Goal: Task Accomplishment & Management: Use online tool/utility

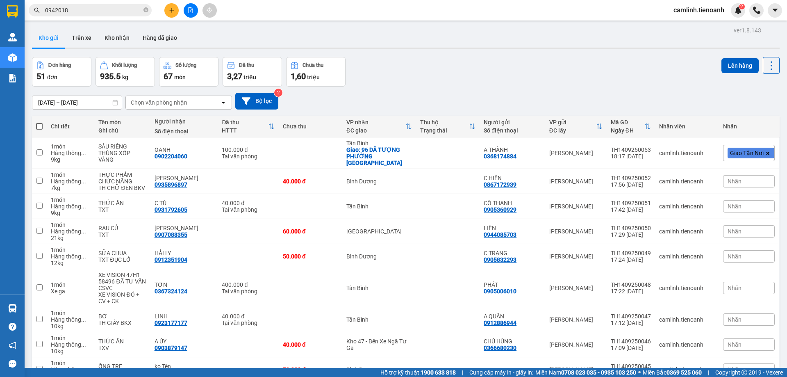
click at [127, 14] on input "0942018" at bounding box center [93, 10] width 97 height 9
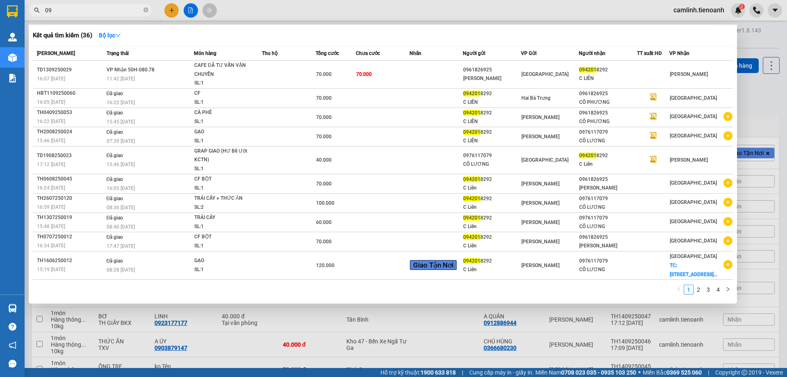
type input "0"
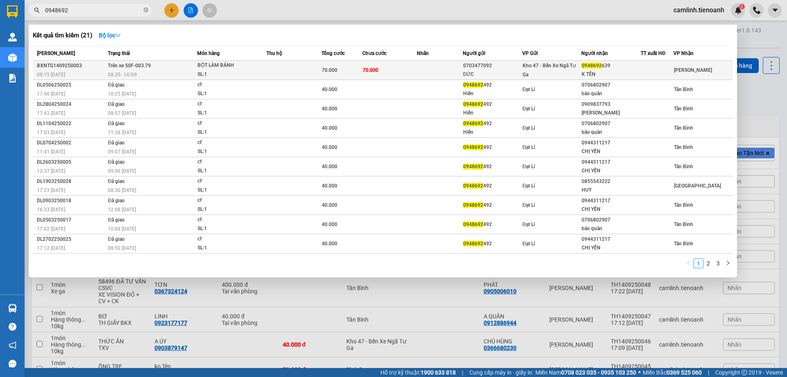
type input "0948692"
click at [400, 70] on td "70.000" at bounding box center [389, 70] width 55 height 19
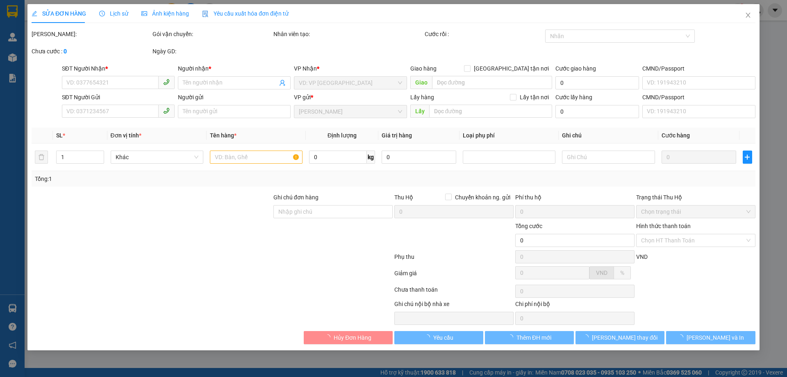
type input "0948692639"
type input "K TÊN"
type input "0703477092"
type input "ĐỨC"
type input "70.000"
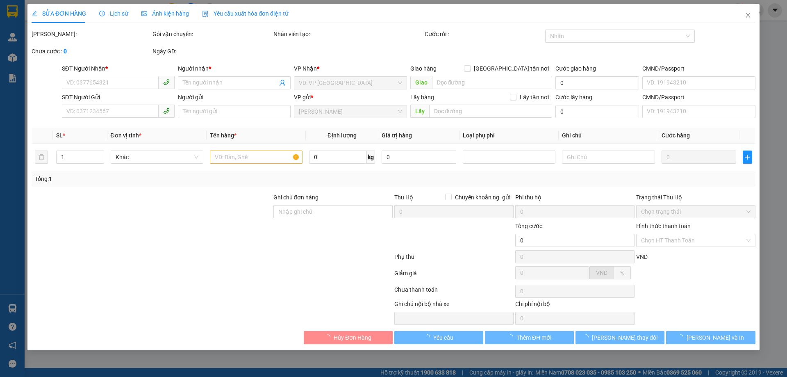
type input "70.000"
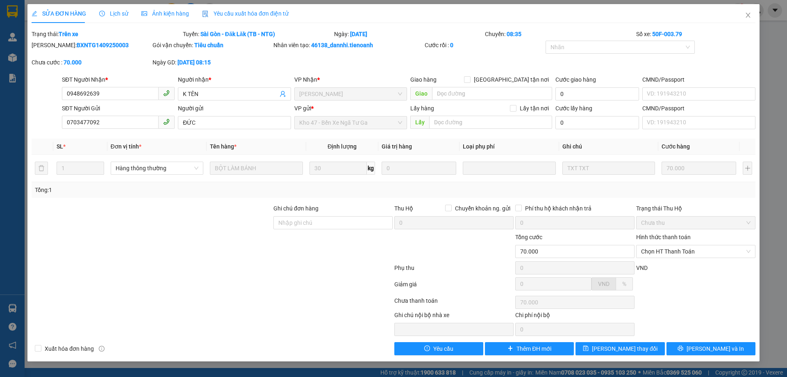
click at [118, 11] on span "Lịch sử" at bounding box center [113, 13] width 29 height 7
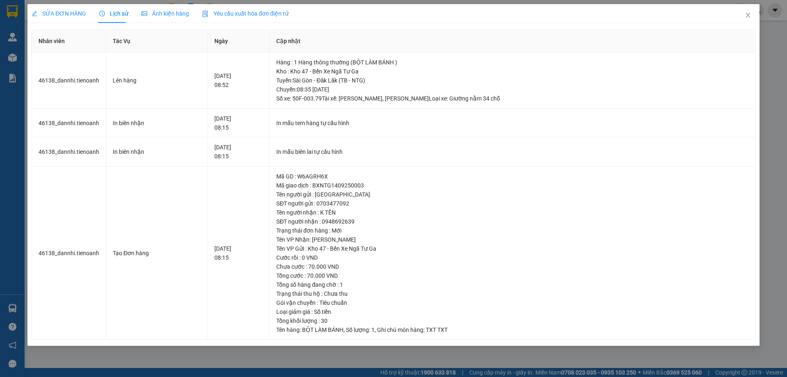
click at [68, 11] on span "SỬA ĐƠN HÀNG" at bounding box center [59, 13] width 55 height 7
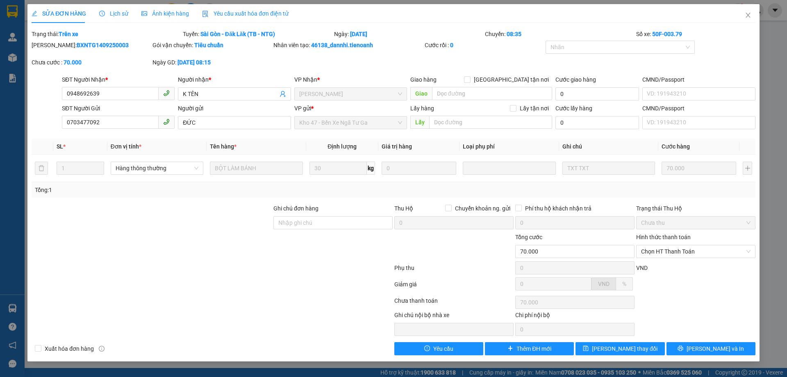
click at [119, 10] on span "Lịch sử" at bounding box center [113, 13] width 29 height 7
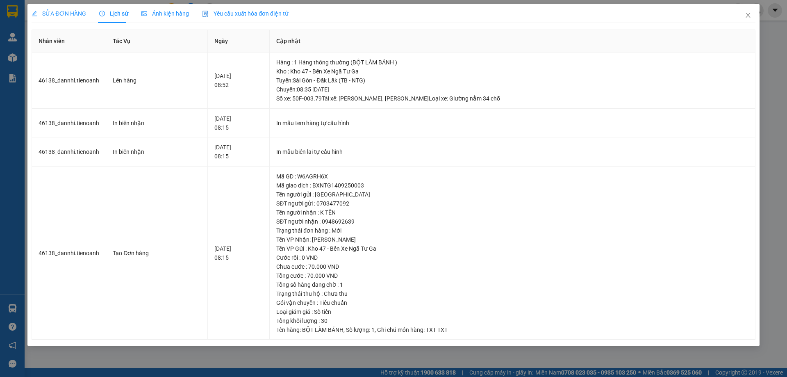
click at [71, 16] on span "SỬA ĐƠN HÀNG" at bounding box center [59, 13] width 55 height 7
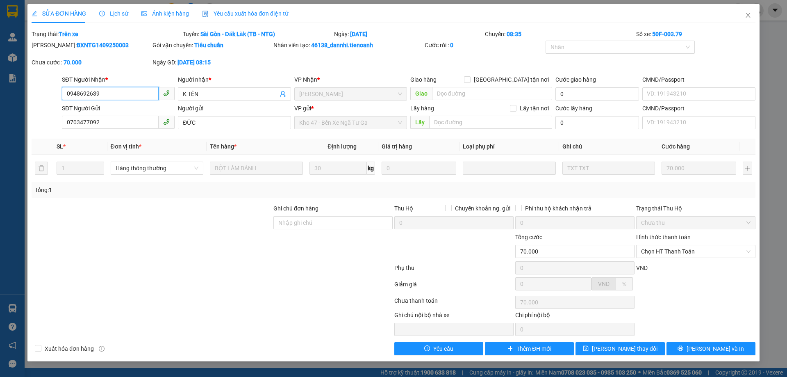
click at [107, 94] on input "0948692639" at bounding box center [110, 93] width 97 height 13
click at [749, 17] on icon "close" at bounding box center [748, 15] width 7 height 7
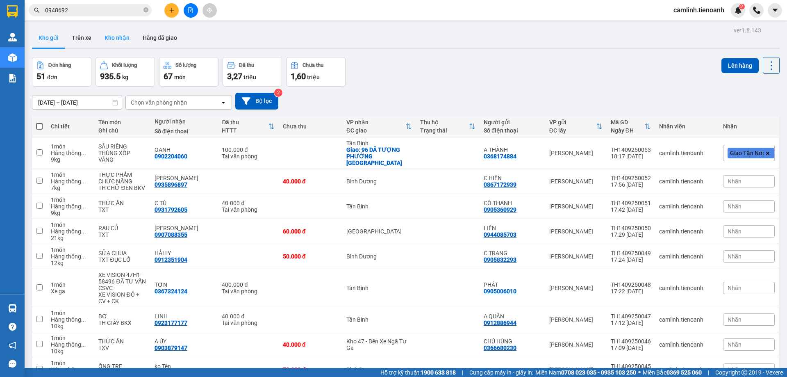
click at [120, 43] on button "Kho nhận" at bounding box center [117, 38] width 38 height 20
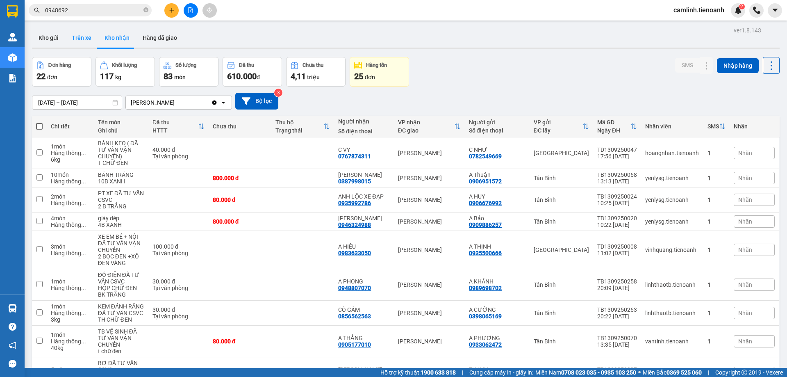
click at [79, 46] on button "Trên xe" at bounding box center [81, 38] width 33 height 20
type input "[DATE] – [DATE]"
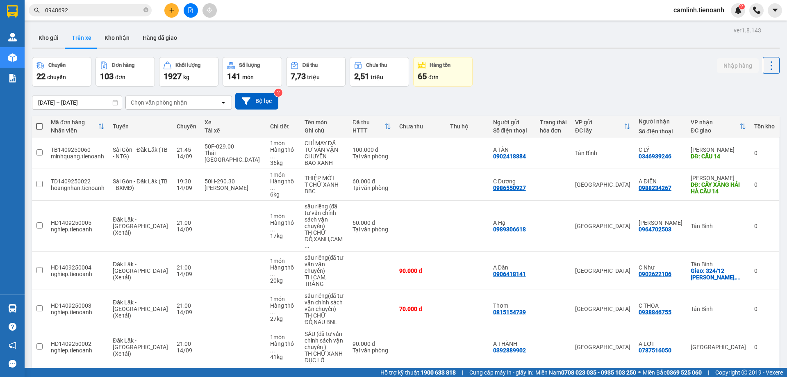
click at [194, 108] on div "Chọn văn phòng nhận" at bounding box center [173, 102] width 94 height 13
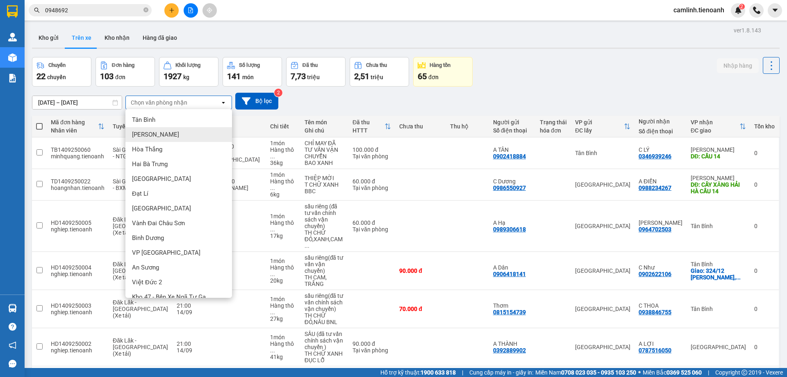
click at [184, 130] on div "[PERSON_NAME]" at bounding box center [178, 134] width 107 height 15
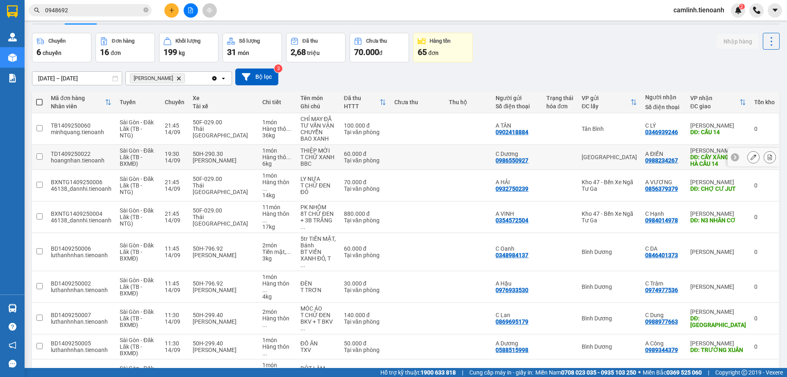
scroll to position [66, 0]
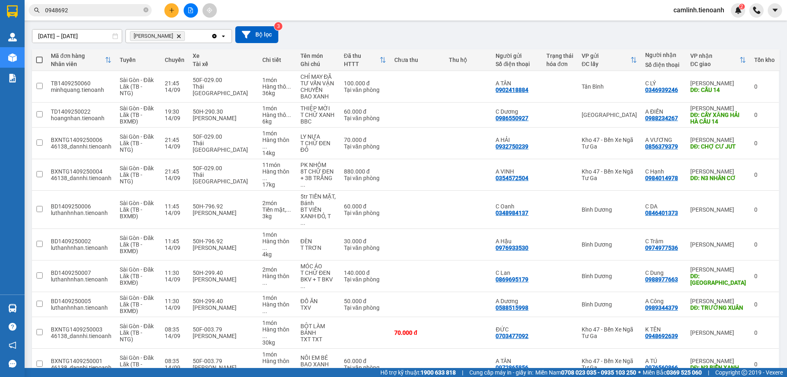
click at [733, 332] on span "100 / trang" at bounding box center [742, 329] width 30 height 8
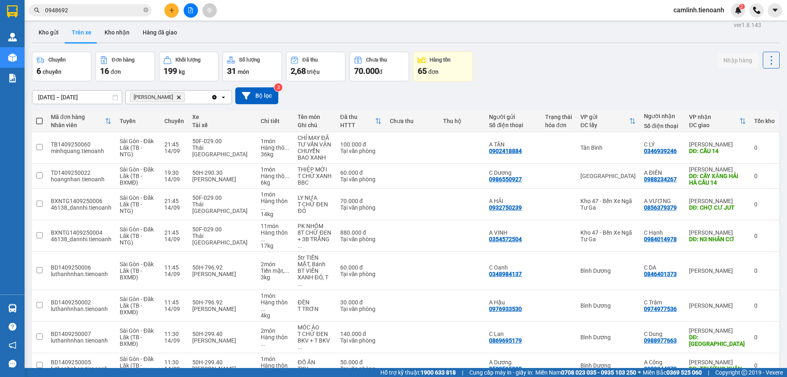
scroll to position [0, 0]
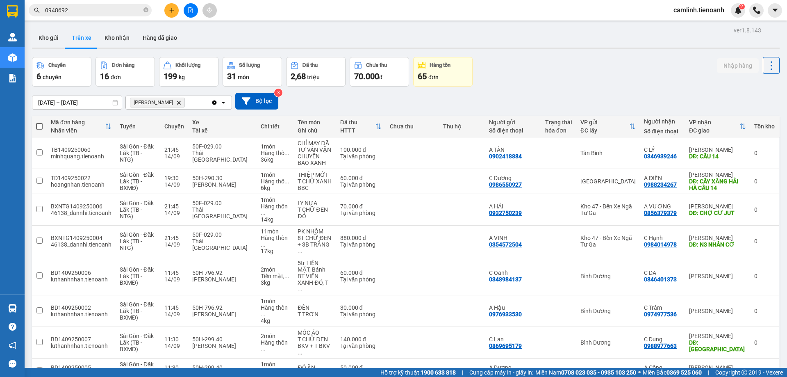
click at [107, 9] on input "0948692" at bounding box center [93, 10] width 97 height 9
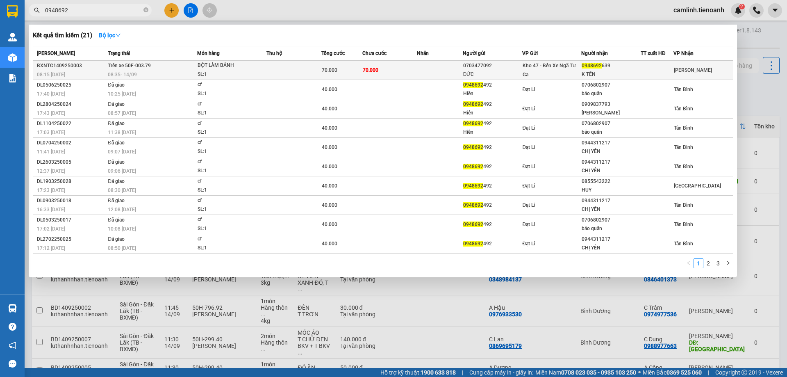
click at [310, 74] on td at bounding box center [293, 70] width 55 height 19
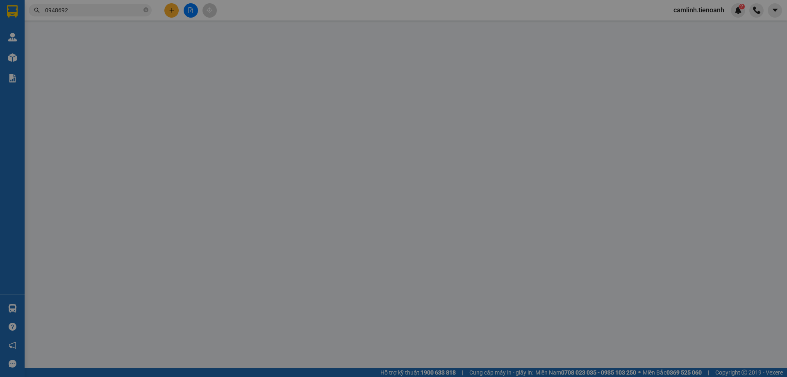
type input "0948692639"
type input "K TÊN"
type input "0703477092"
type input "ĐỨC"
type input "70.000"
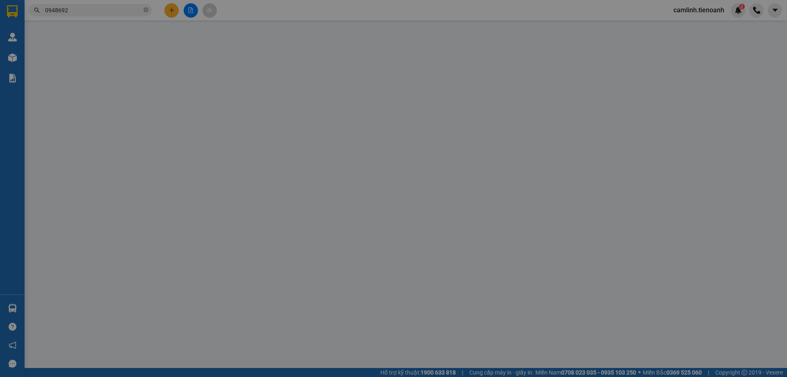
type input "70.000"
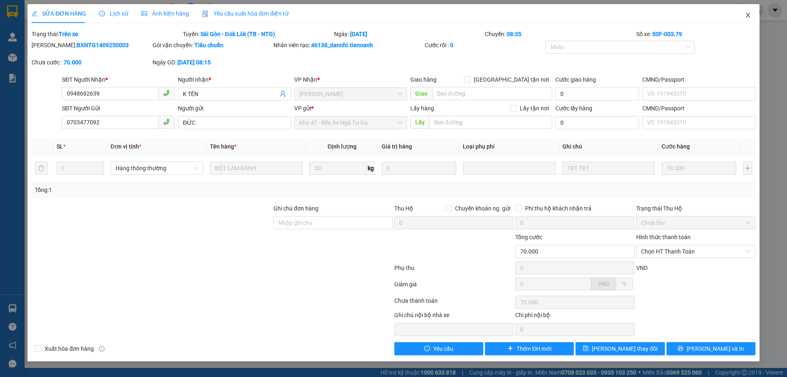
click at [750, 12] on span "Close" at bounding box center [747, 15] width 23 height 23
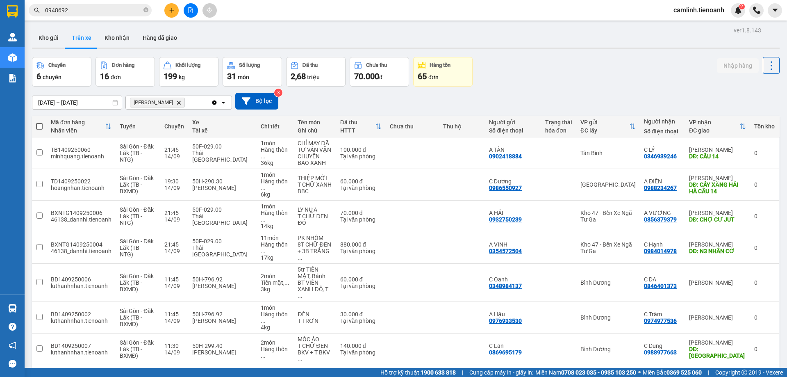
click at [189, 13] on button at bounding box center [191, 10] width 14 height 14
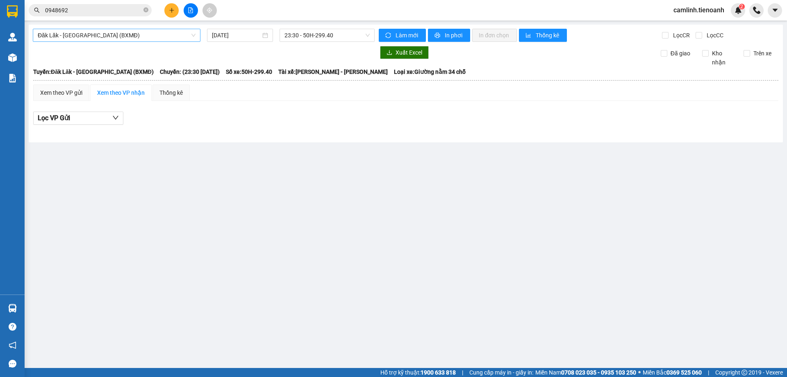
click at [103, 38] on span "Đăk Lăk - [GEOGRAPHIC_DATA] (BXMĐ)" at bounding box center [117, 35] width 158 height 12
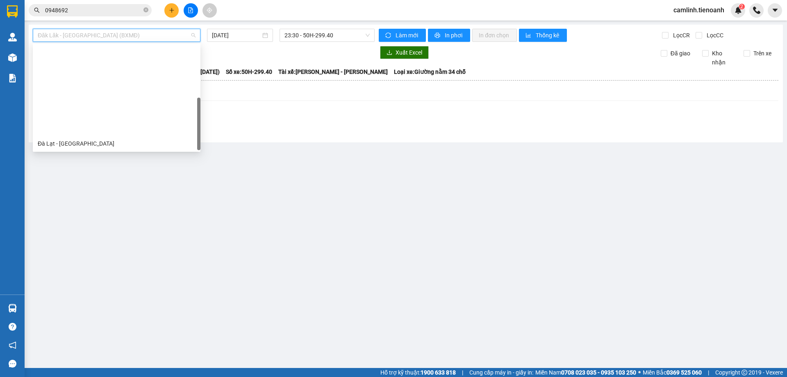
scroll to position [105, 0]
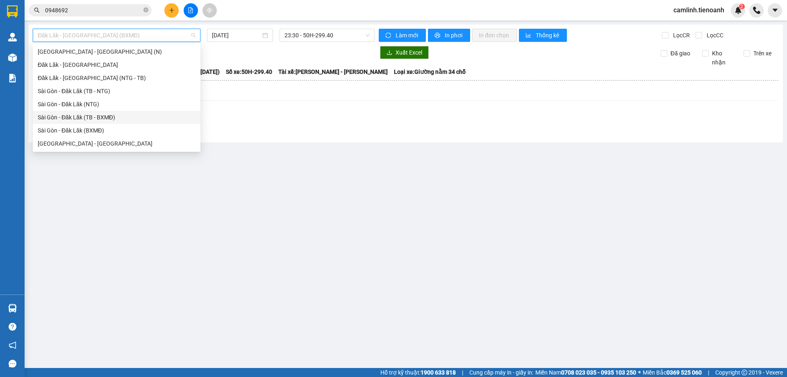
click at [111, 117] on div "Sài Gòn - Đăk Lăk (TB - BXMĐ)" at bounding box center [117, 117] width 158 height 9
type input "[DATE]"
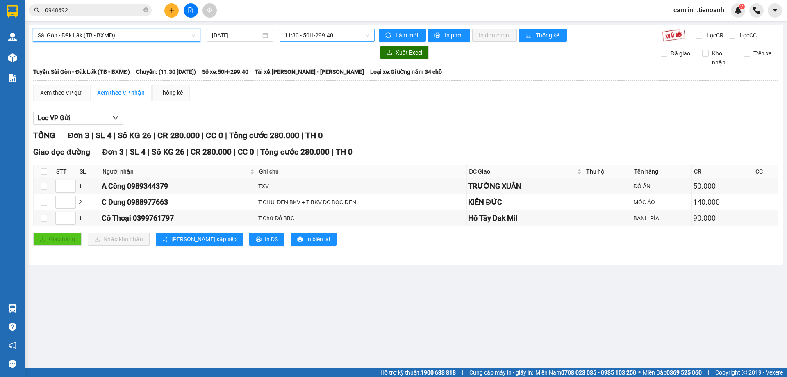
click at [313, 35] on span "11:30 - 50H-299.40" at bounding box center [326, 35] width 85 height 12
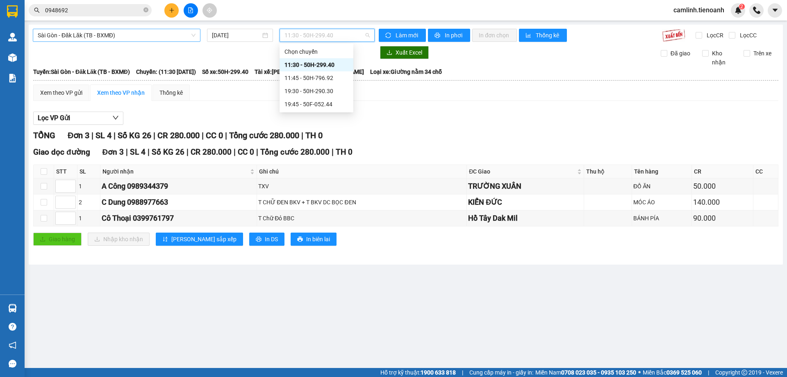
click at [124, 33] on span "Sài Gòn - Đăk Lăk (TB - BXMĐ)" at bounding box center [117, 35] width 158 height 12
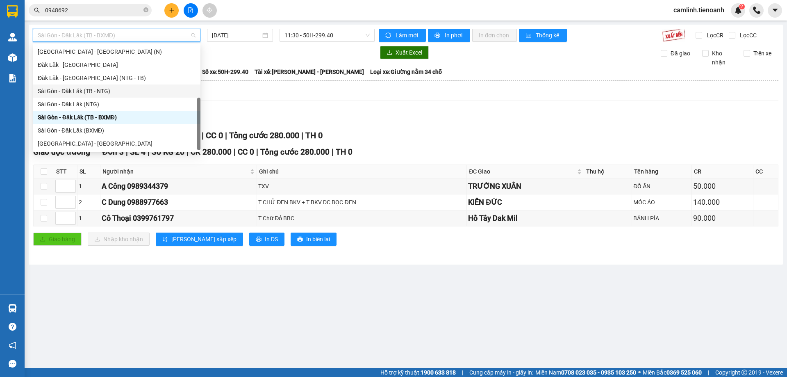
click at [118, 93] on div "Sài Gòn - Đăk Lăk (TB - NTG)" at bounding box center [117, 90] width 158 height 9
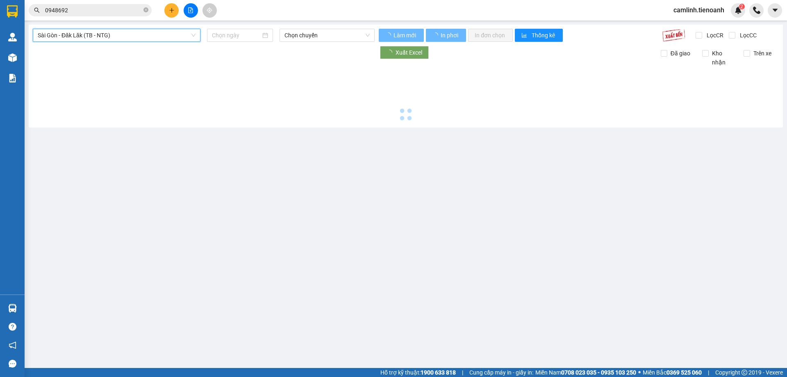
type input "[DATE]"
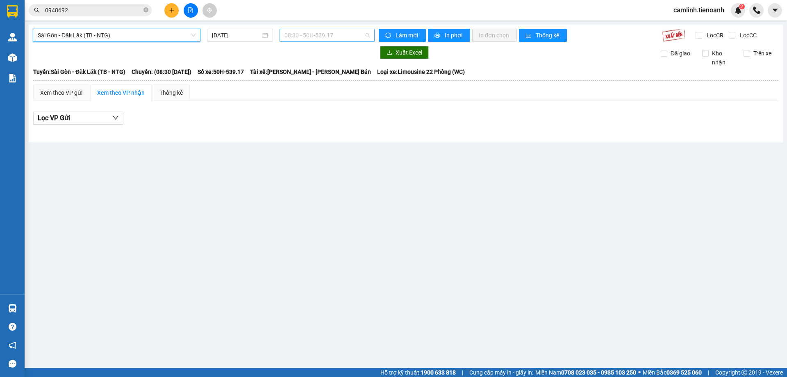
click at [322, 34] on span "08:30 - 50H-539.17" at bounding box center [326, 35] width 85 height 12
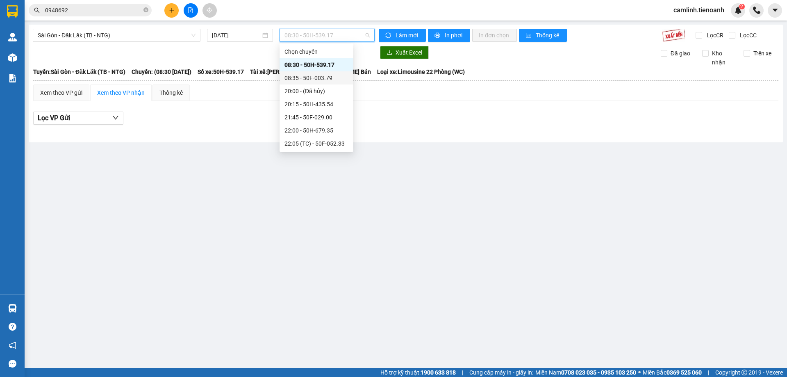
click at [320, 76] on div "08:35 - 50F-003.79" at bounding box center [316, 77] width 64 height 9
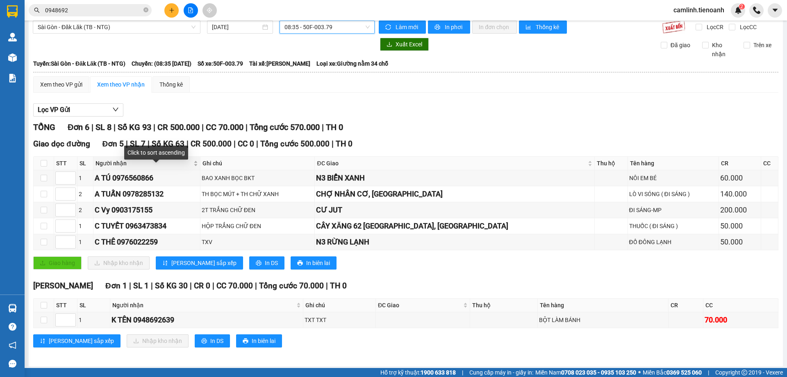
scroll to position [11, 0]
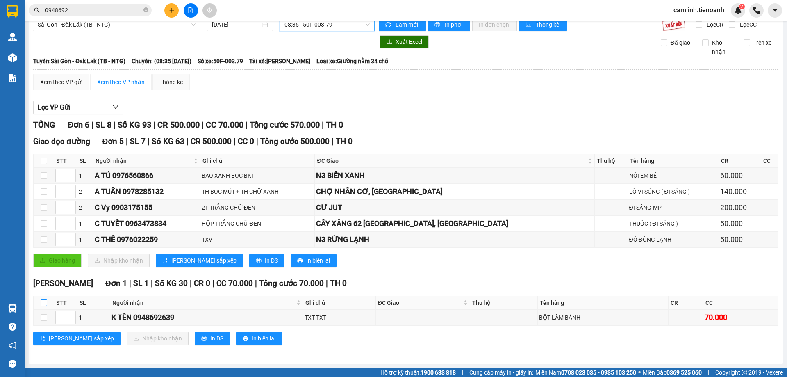
click at [41, 304] on input "checkbox" at bounding box center [44, 302] width 7 height 7
checkbox input "true"
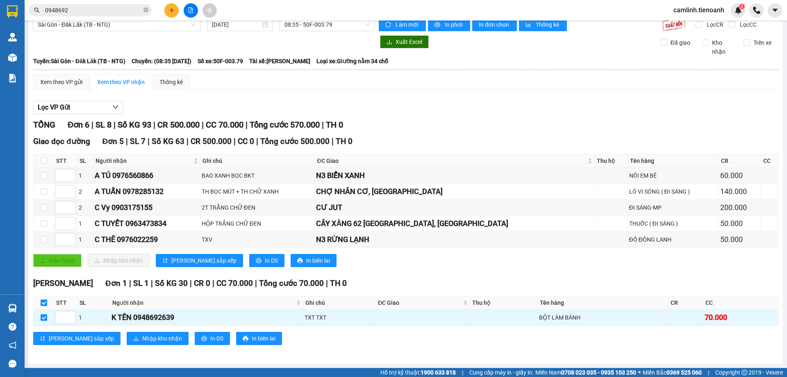
checkbox input "true"
click at [133, 335] on icon "download" at bounding box center [136, 338] width 6 height 6
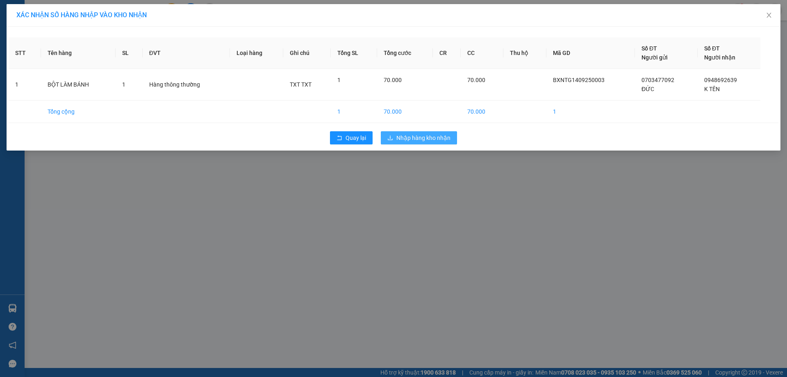
click at [437, 140] on span "Nhập hàng kho nhận" at bounding box center [423, 137] width 54 height 9
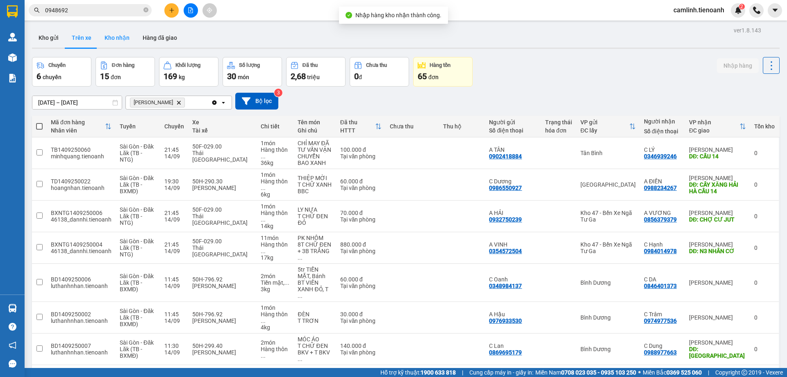
click at [128, 36] on button "Kho nhận" at bounding box center [117, 38] width 38 height 20
type input "[DATE] – [DATE]"
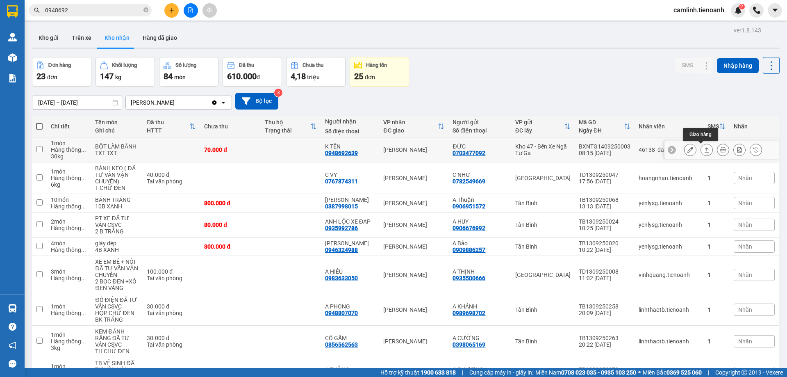
click at [704, 150] on icon at bounding box center [707, 150] width 6 height 6
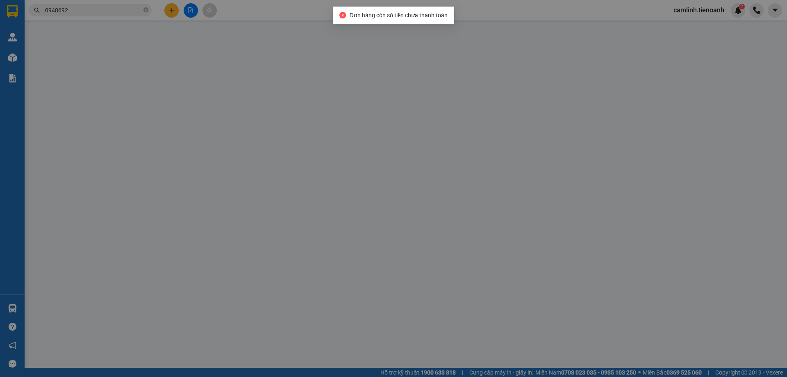
type input "0948692639"
type input "K TÊN"
type input "0703477092"
type input "ĐỨC"
type input "70.000"
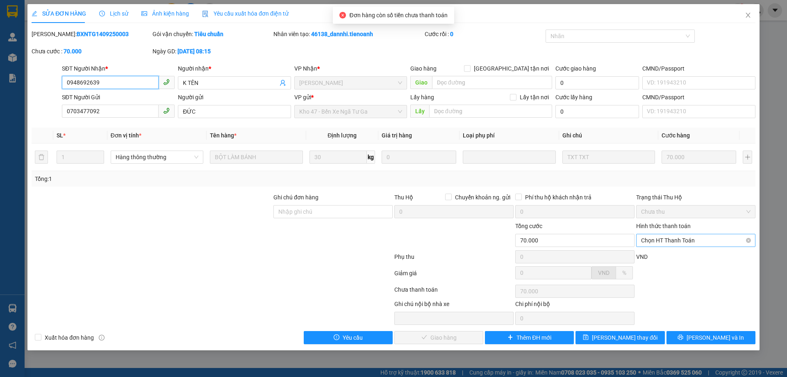
click at [694, 237] on span "Chọn HT Thanh Toán" at bounding box center [695, 240] width 109 height 12
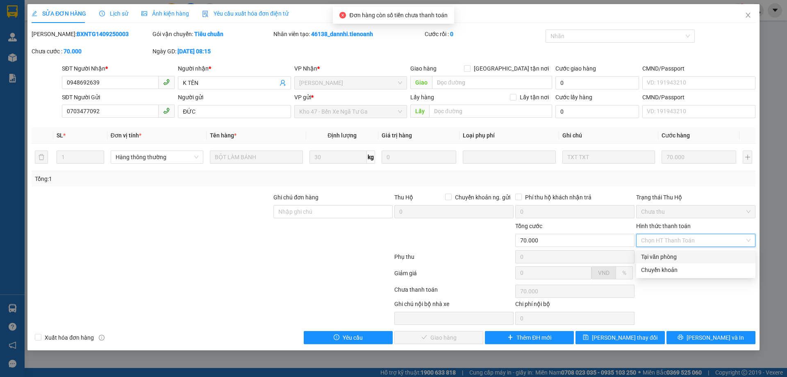
click at [698, 258] on div "Tại văn phòng" at bounding box center [695, 256] width 109 height 9
type input "0"
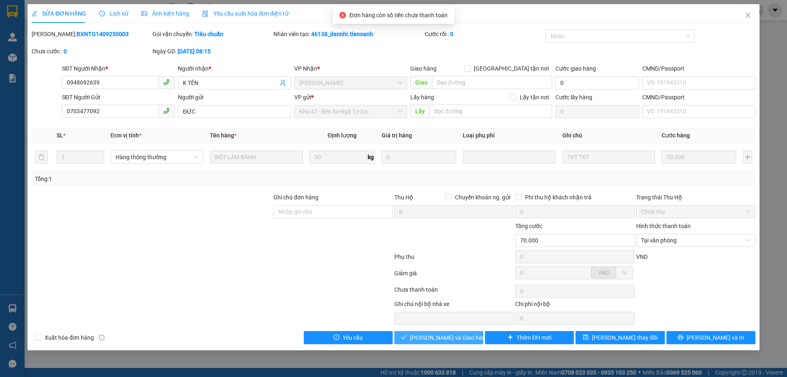
click at [469, 339] on button "[PERSON_NAME] và Giao hàng" at bounding box center [438, 337] width 89 height 13
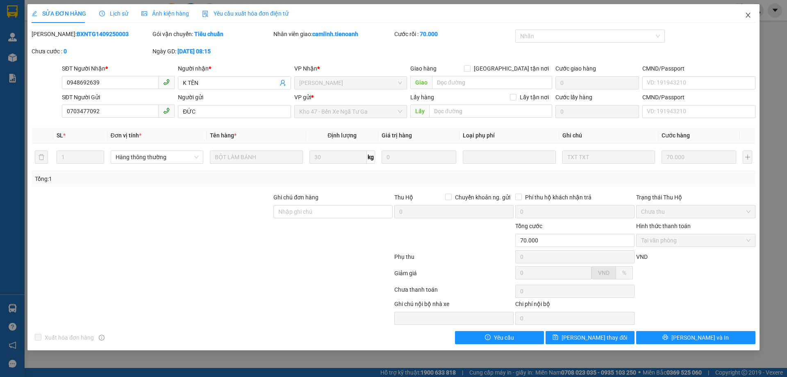
click at [748, 16] on icon "close" at bounding box center [748, 15] width 7 height 7
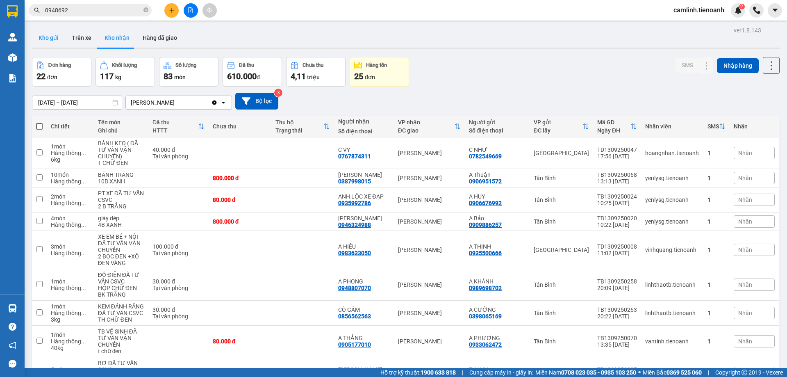
click at [59, 39] on button "Kho gửi" at bounding box center [48, 38] width 33 height 20
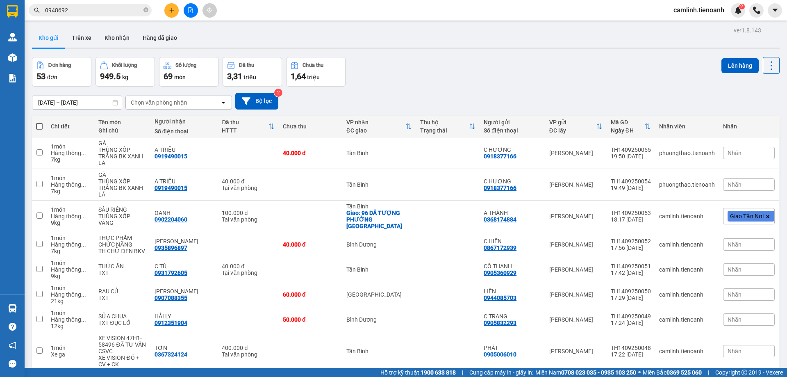
click at [41, 127] on span at bounding box center [39, 126] width 7 height 7
click at [39, 122] on input "checkbox" at bounding box center [39, 122] width 0 height 0
checkbox input "true"
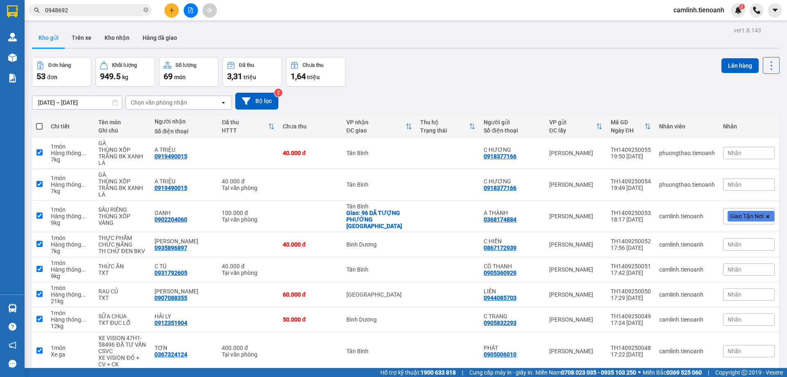
checkbox input "true"
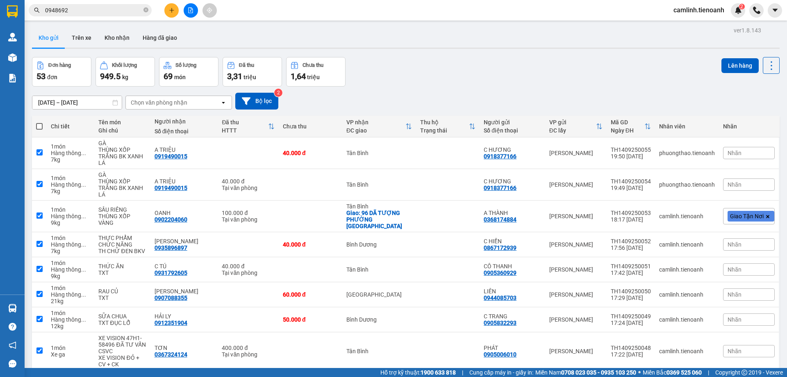
checkbox input "true"
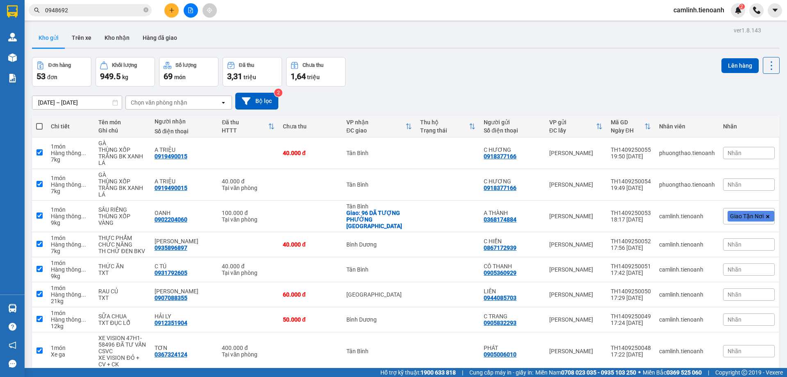
checkbox input "true"
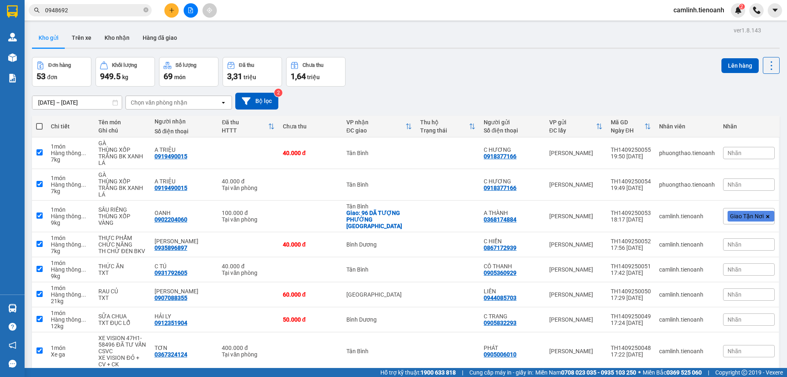
checkbox input "true"
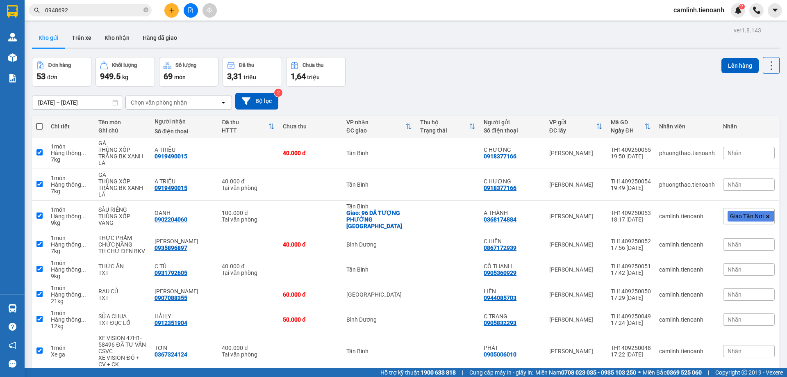
checkbox input "true"
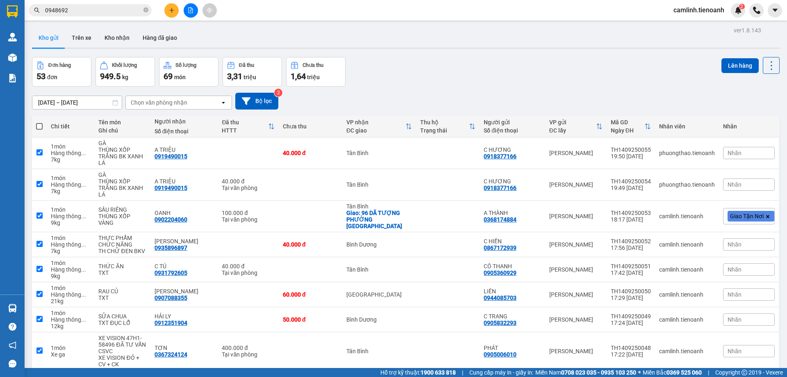
checkbox input "true"
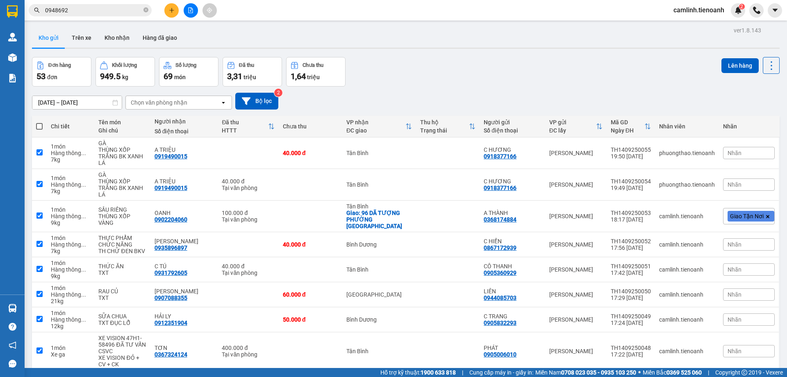
checkbox input "true"
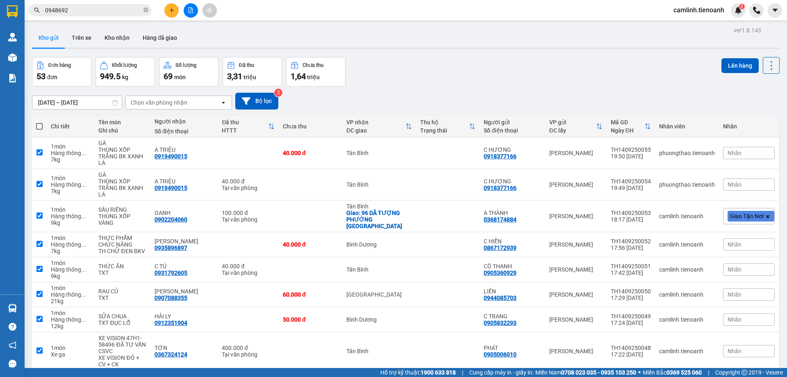
checkbox input "true"
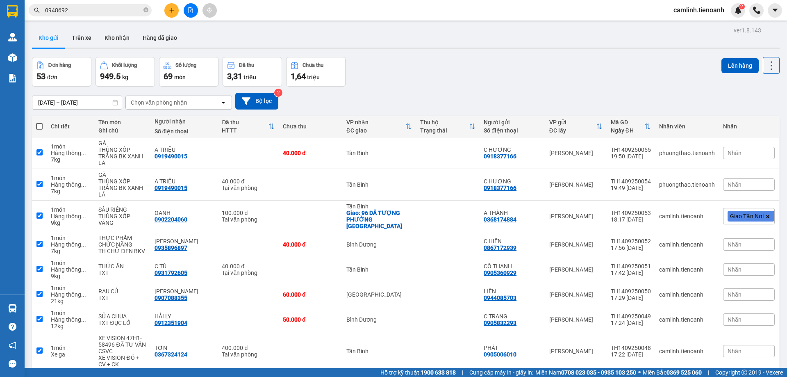
checkbox input "true"
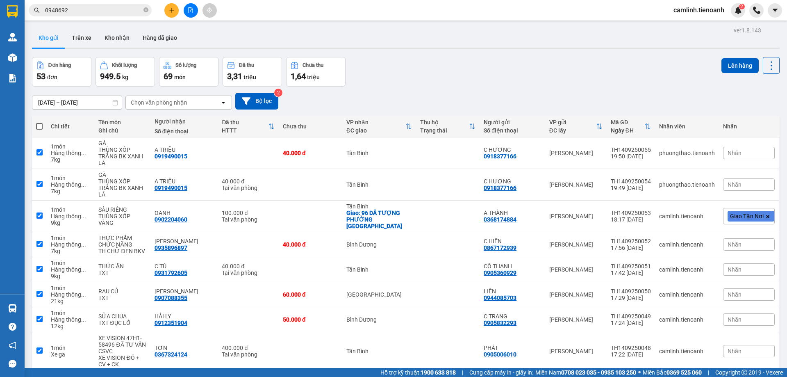
checkbox input "true"
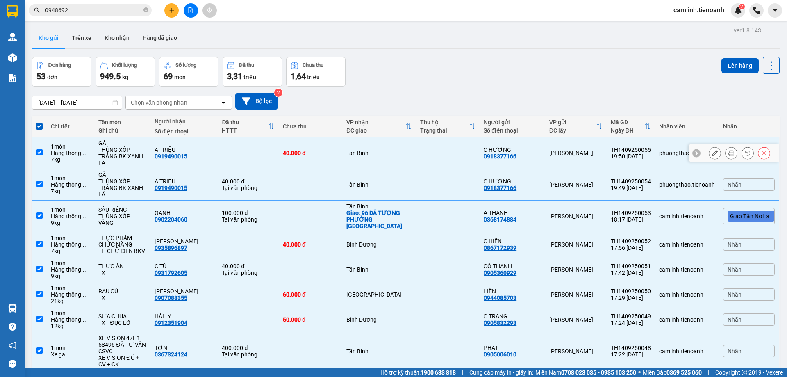
click at [420, 162] on td at bounding box center [448, 153] width 64 height 32
checkbox input "false"
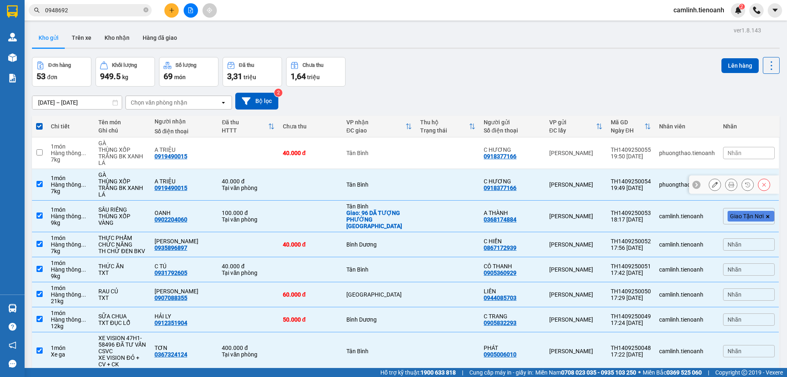
click at [433, 191] on td at bounding box center [448, 185] width 64 height 32
checkbox input "false"
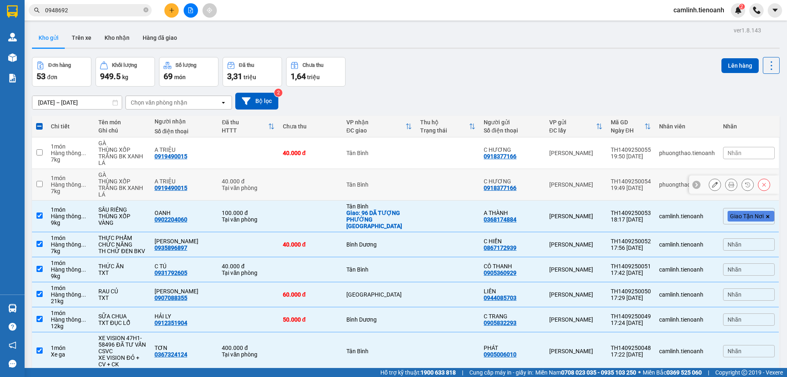
scroll to position [41, 0]
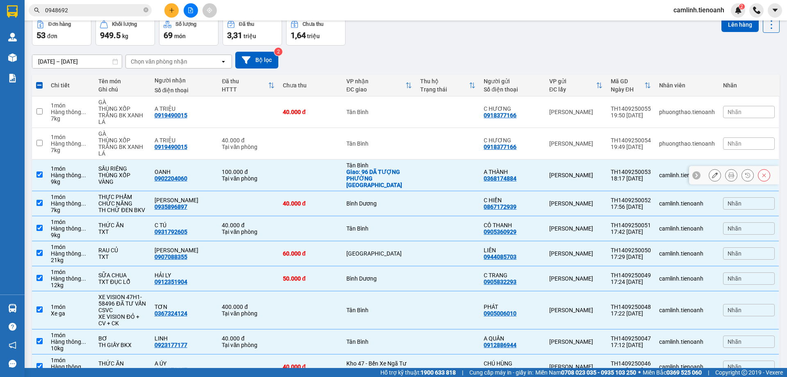
click at [439, 178] on td at bounding box center [448, 175] width 64 height 32
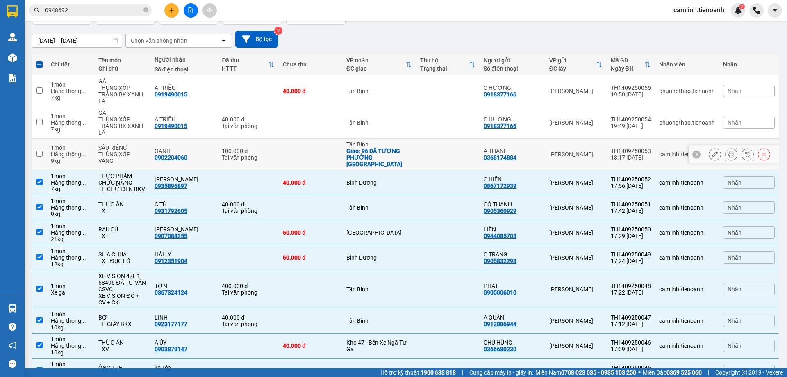
scroll to position [82, 0]
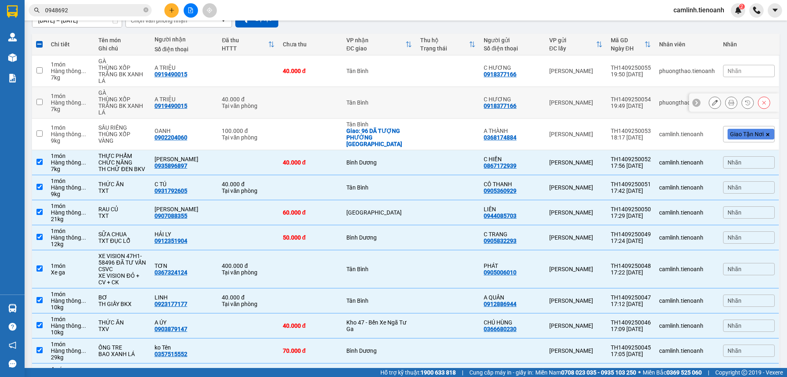
click at [758, 103] on button at bounding box center [763, 102] width 11 height 14
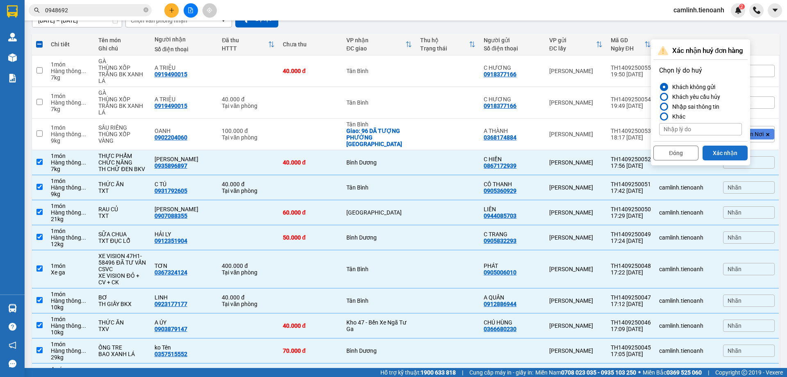
click at [717, 152] on button "Xác nhận" at bounding box center [724, 152] width 45 height 15
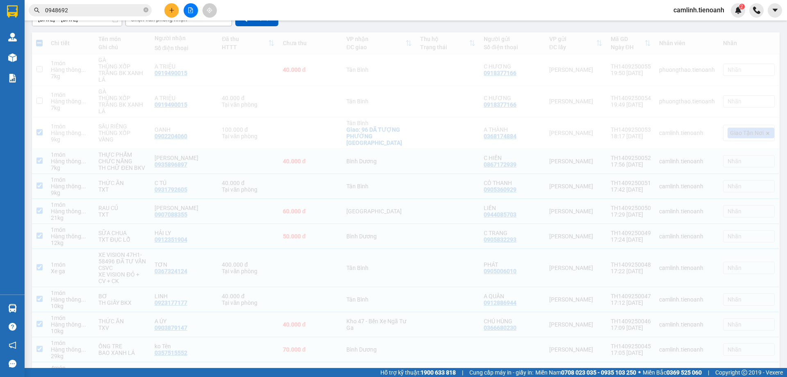
checkbox input "true"
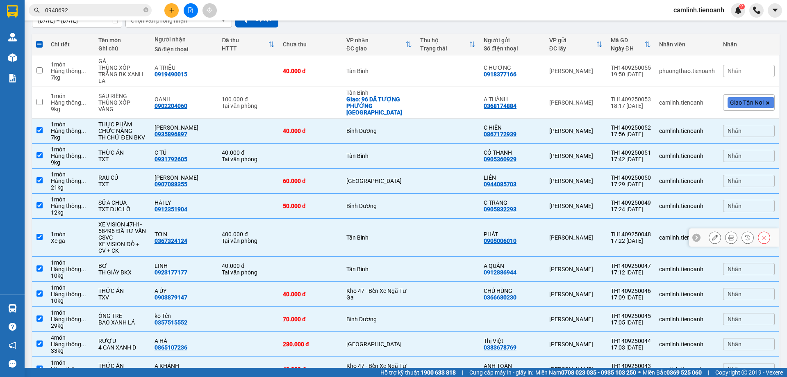
scroll to position [164, 0]
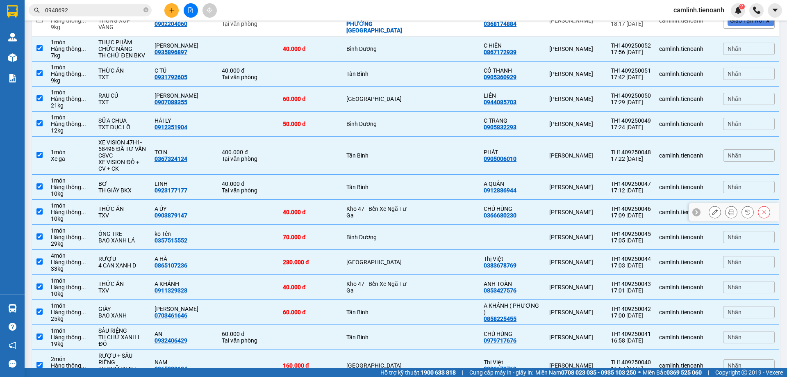
click at [377, 205] on div "Kho 47 - Bến Xe Ngã Tư Ga" at bounding box center [379, 211] width 66 height 13
checkbox input "false"
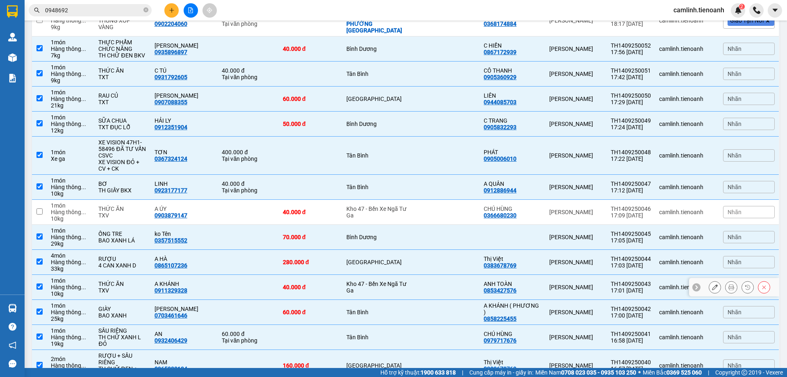
click at [387, 280] on div "Kho 47 - Bến Xe Ngã Tư Ga" at bounding box center [379, 286] width 66 height 13
checkbox input "false"
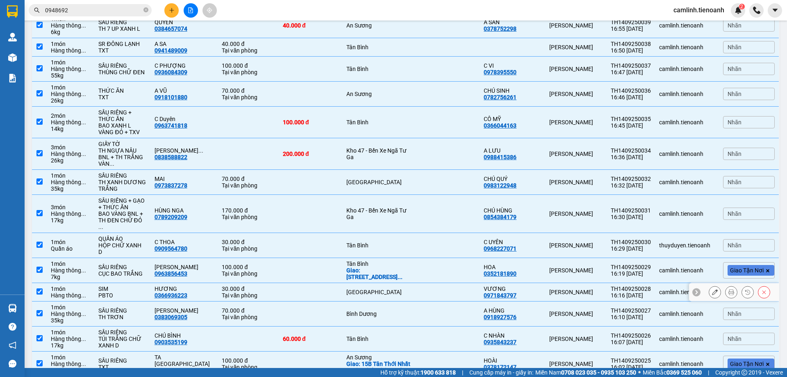
scroll to position [533, 0]
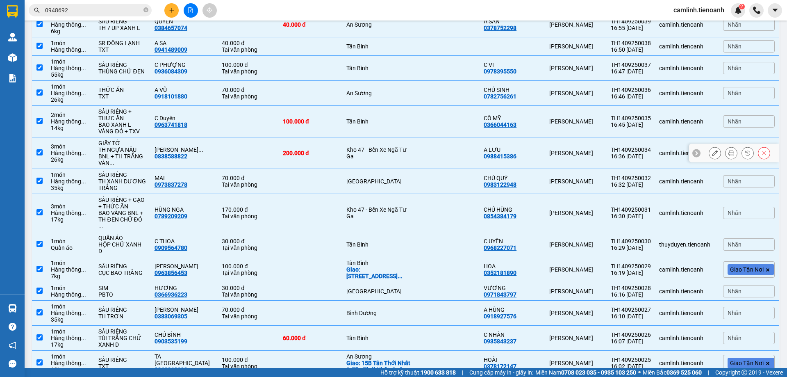
click at [361, 146] on div "Kho 47 - Bến Xe Ngã Tư Ga" at bounding box center [379, 152] width 66 height 13
checkbox input "false"
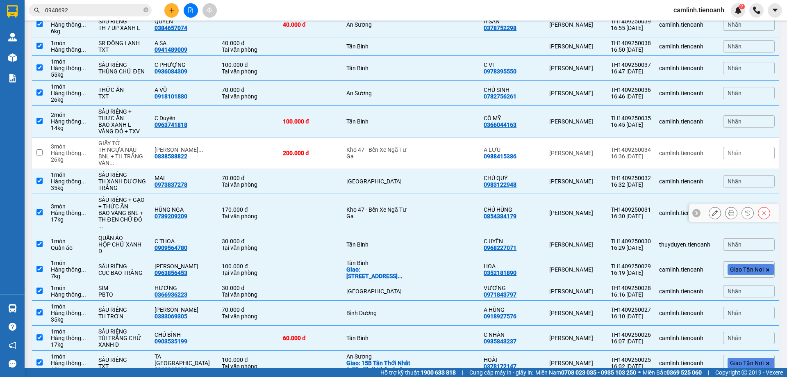
click at [369, 206] on div "Kho 47 - Bến Xe Ngã Tư Ga" at bounding box center [379, 212] width 66 height 13
checkbox input "false"
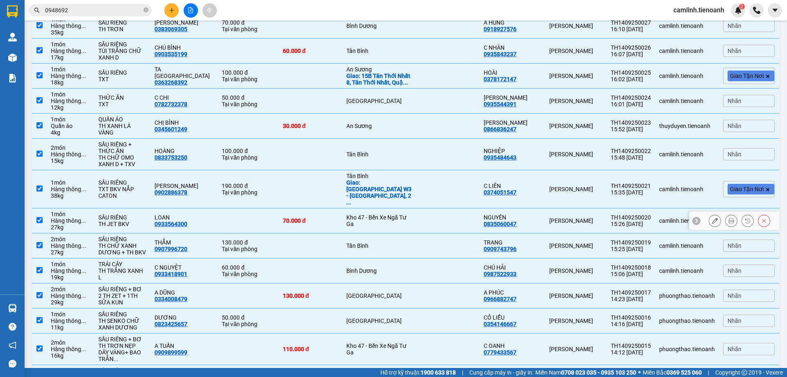
click at [368, 214] on div "Kho 47 - Bến Xe Ngã Tư Ga" at bounding box center [379, 220] width 66 height 13
checkbox input "false"
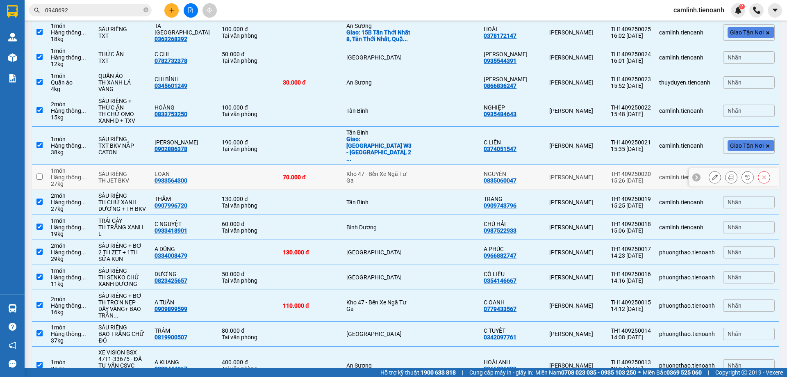
scroll to position [943, 0]
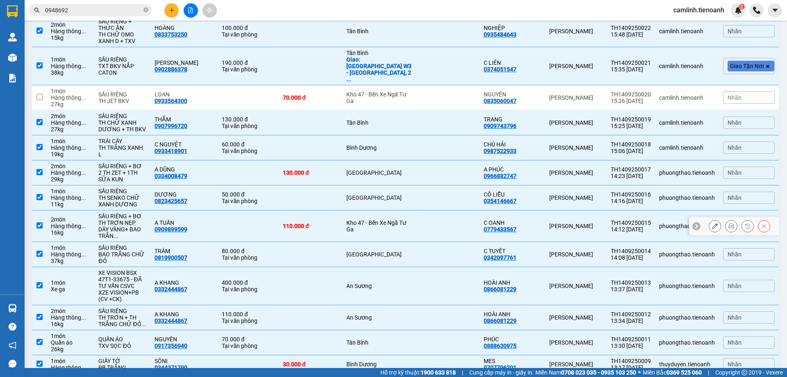
click at [368, 219] on div "Kho 47 - Bến Xe Ngã Tư Ga" at bounding box center [379, 225] width 66 height 13
checkbox input "false"
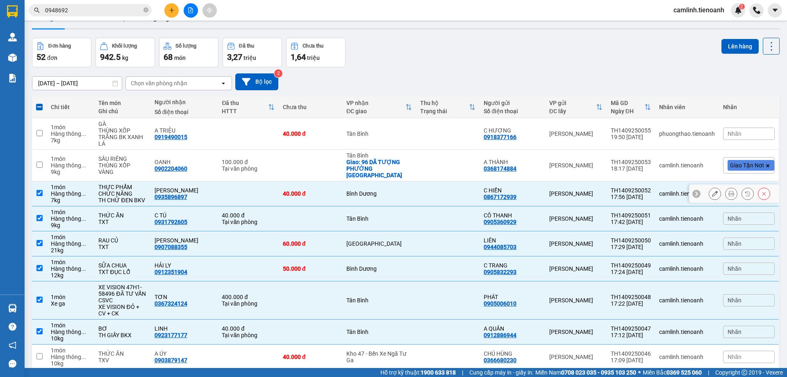
scroll to position [0, 0]
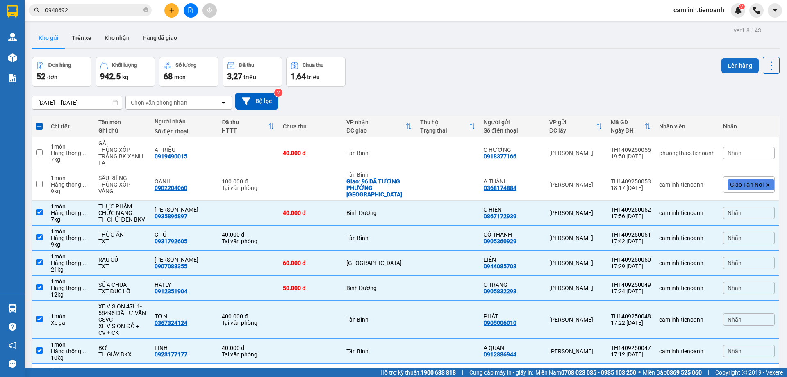
click at [738, 61] on button "Lên hàng" at bounding box center [739, 65] width 37 height 15
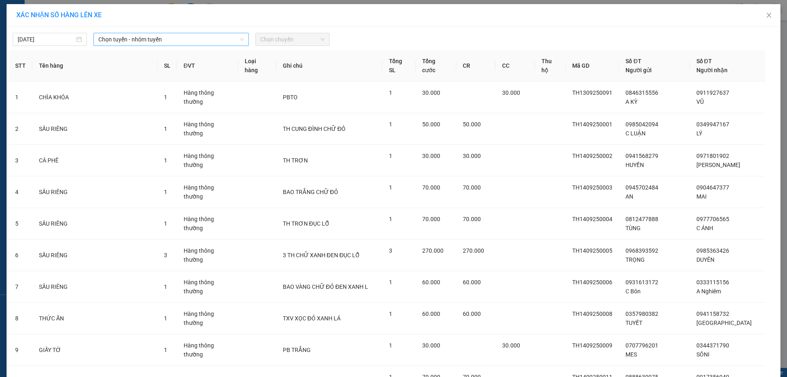
click at [189, 37] on span "Chọn tuyến - nhóm tuyến" at bounding box center [170, 39] width 145 height 12
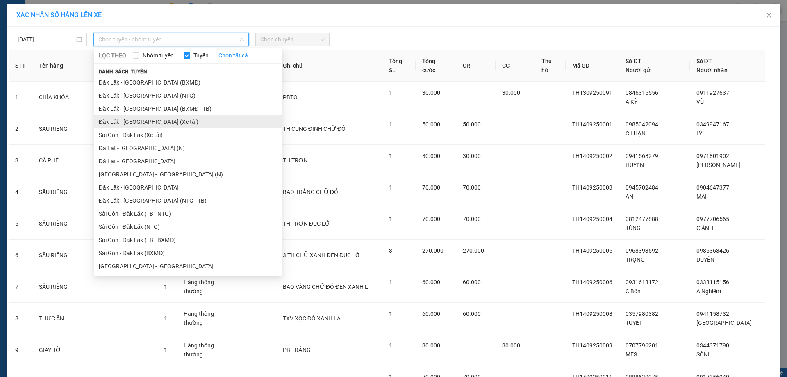
click at [160, 115] on li "Đăk Lăk - [GEOGRAPHIC_DATA] (Xe tải)" at bounding box center [188, 121] width 189 height 13
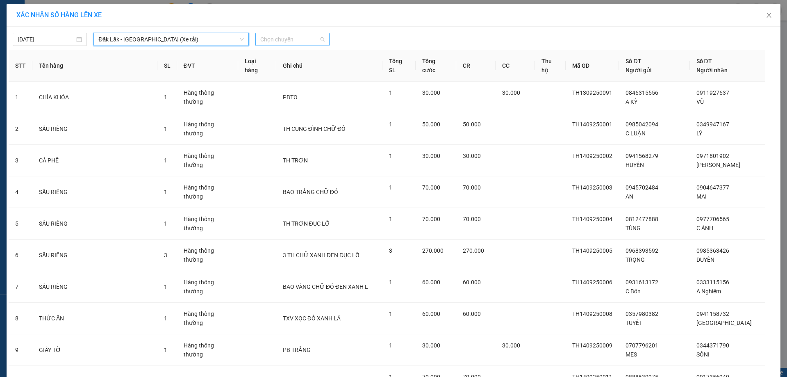
click at [275, 39] on span "Chọn chuyến" at bounding box center [292, 39] width 64 height 12
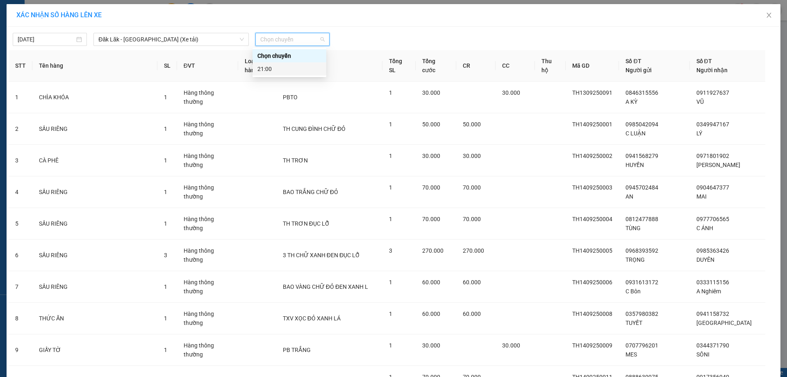
click at [279, 67] on div "21:00" at bounding box center [289, 68] width 64 height 9
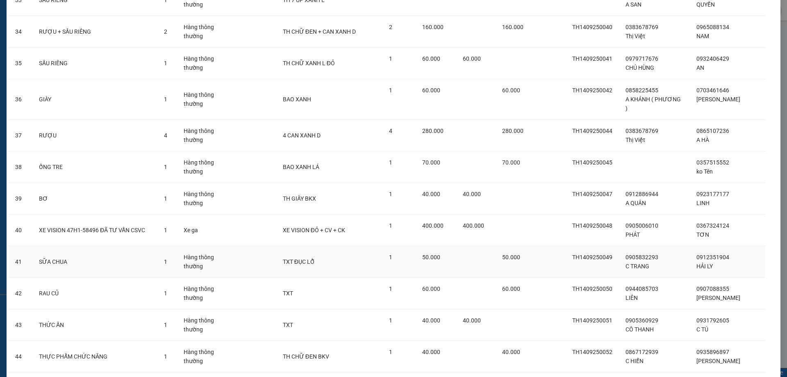
scroll to position [1158, 0]
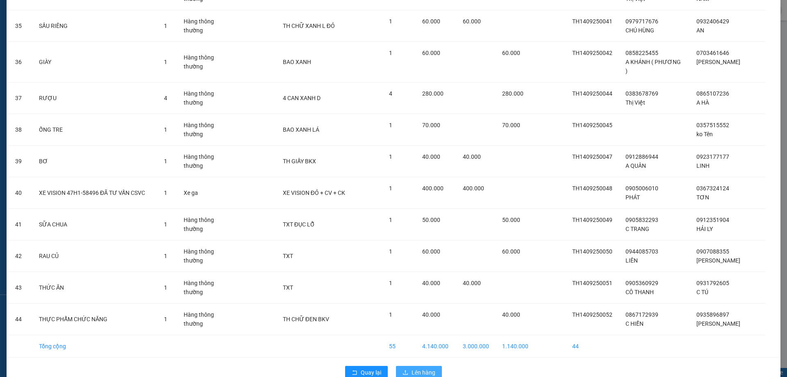
click at [434, 366] on button "Lên hàng" at bounding box center [419, 372] width 46 height 13
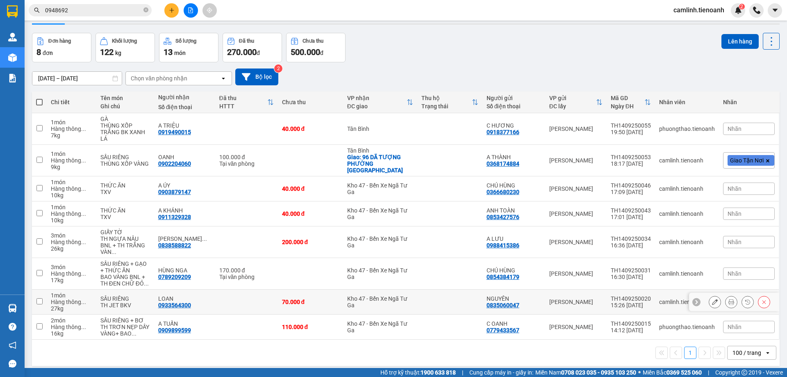
scroll to position [38, 0]
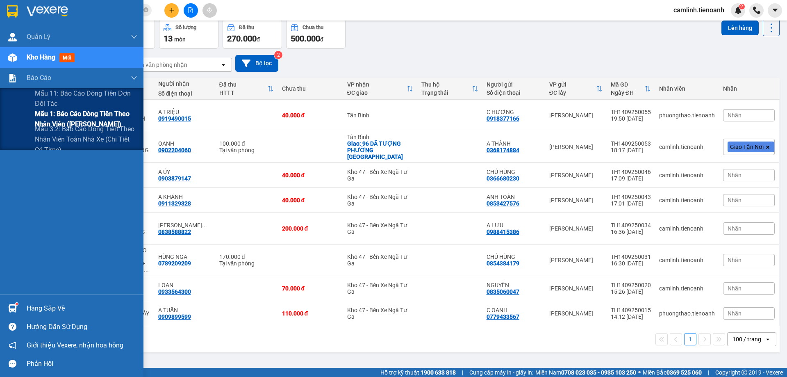
click at [43, 111] on span "Mẫu 1: Báo cáo dòng tiền theo nhân viên ([PERSON_NAME])" at bounding box center [86, 119] width 102 height 20
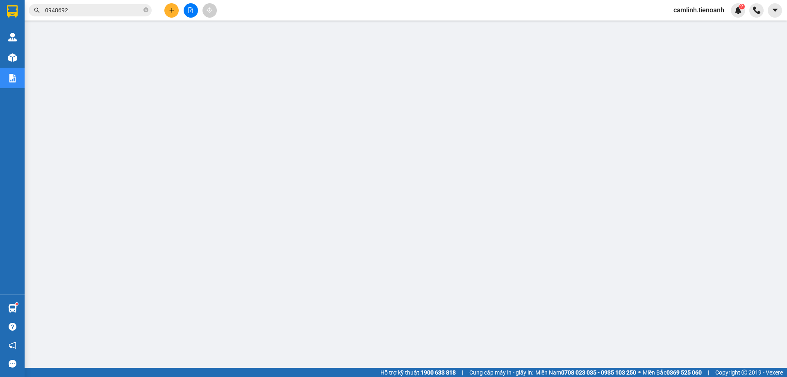
click at [93, 4] on div "Kết quả tìm kiếm ( 21 ) Bộ lọc Mã ĐH Trạng thái Món hàng Thu hộ Tổng cước Chưa …" at bounding box center [80, 10] width 160 height 14
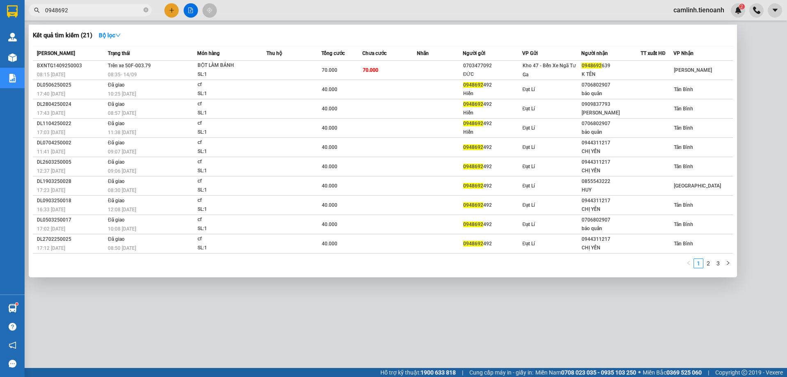
click at [98, 9] on input "0948692" at bounding box center [93, 10] width 97 height 9
paste input "368174884"
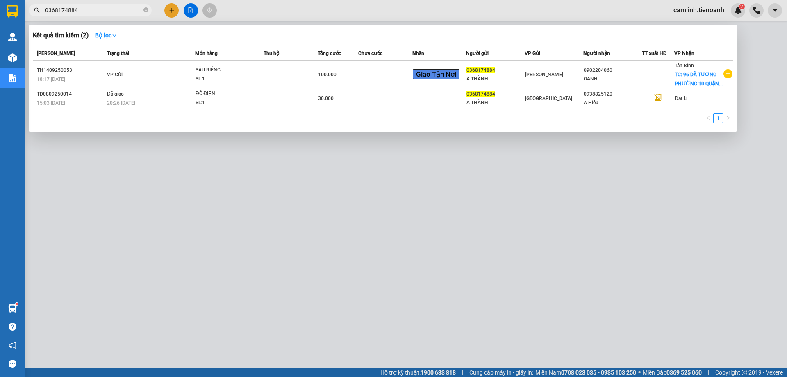
type input "0368174884"
click at [268, 7] on div at bounding box center [393, 188] width 787 height 377
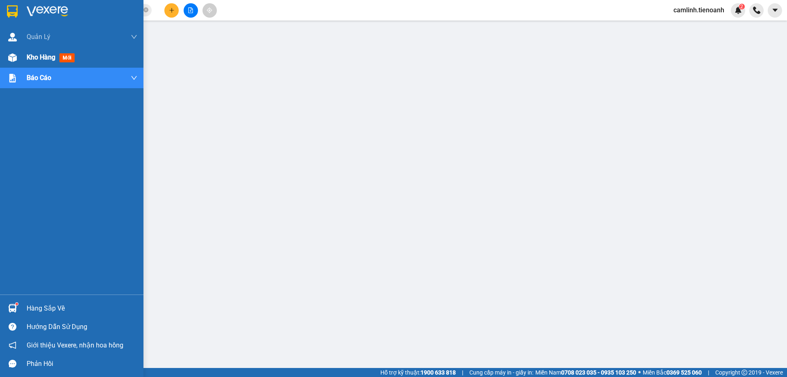
click at [53, 59] on span "Kho hàng" at bounding box center [41, 57] width 29 height 8
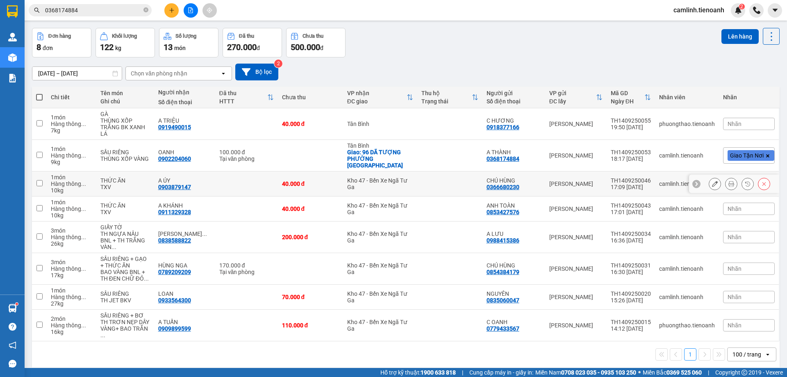
scroll to position [38, 0]
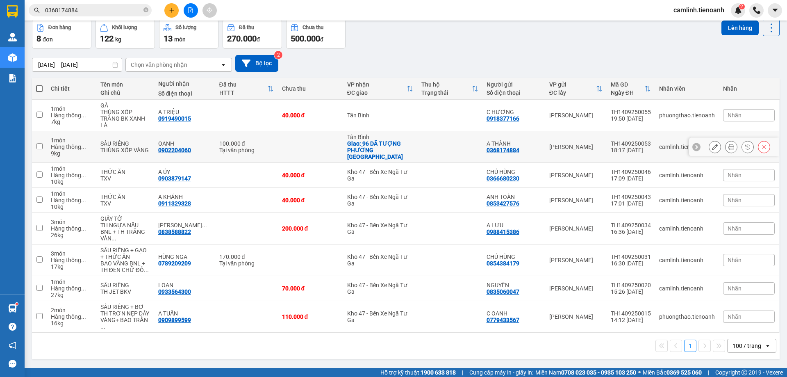
click at [312, 150] on td at bounding box center [310, 147] width 65 height 32
checkbox input "true"
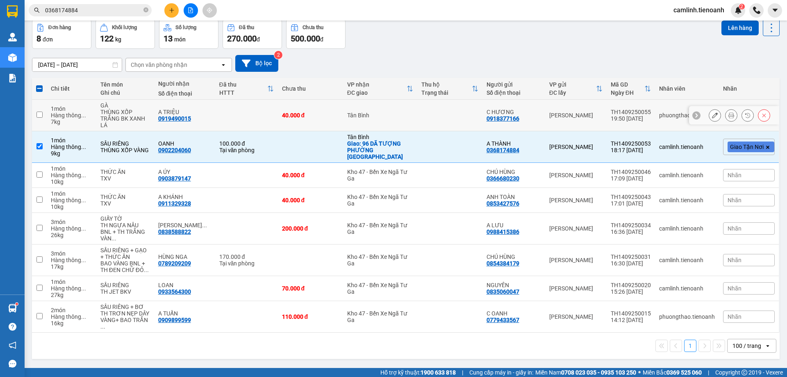
click at [307, 122] on td "40.000 đ" at bounding box center [310, 116] width 65 height 32
checkbox input "true"
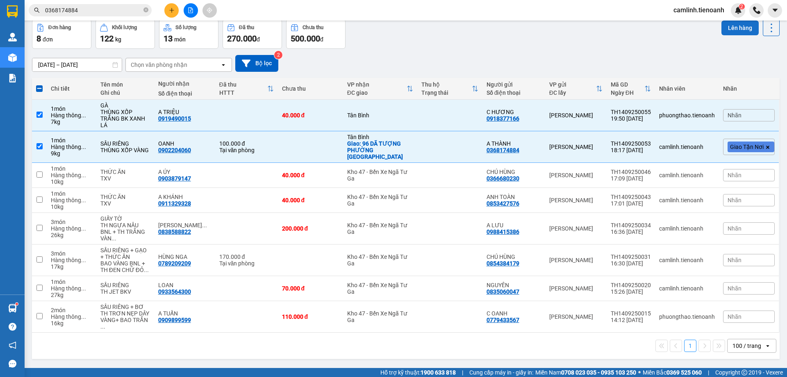
click at [721, 27] on button "Lên hàng" at bounding box center [739, 27] width 37 height 15
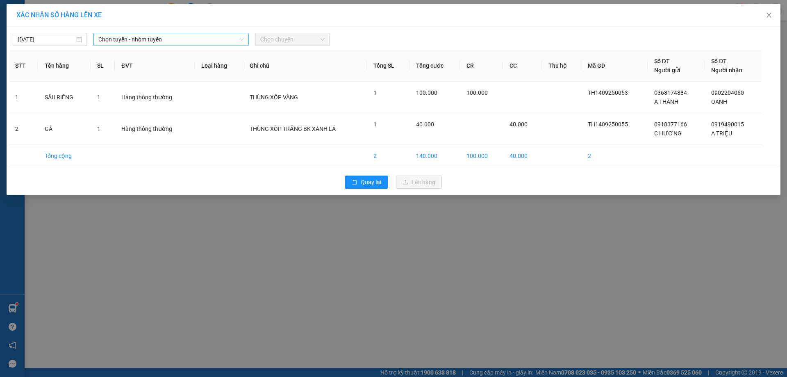
click at [180, 39] on span "Chọn tuyến - nhóm tuyến" at bounding box center [170, 39] width 145 height 12
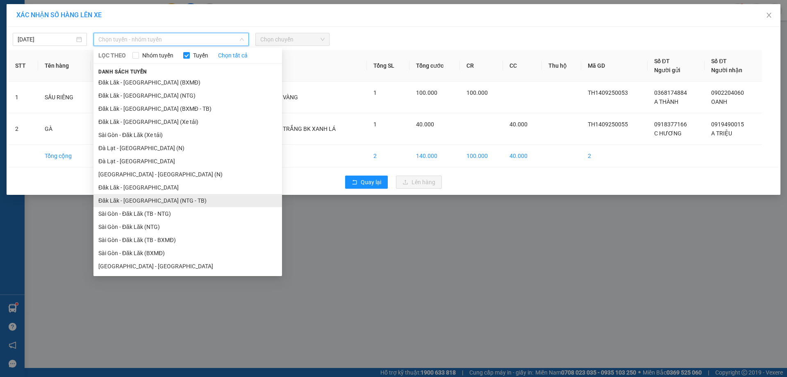
click at [164, 205] on li "Đăk Lăk - [GEOGRAPHIC_DATA] (NTG - TB)" at bounding box center [187, 200] width 189 height 13
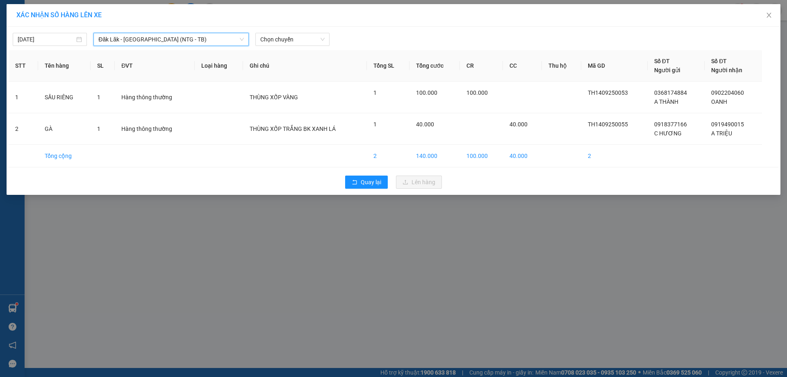
click at [282, 30] on div "[DATE] Đăk Lăk - [GEOGRAPHIC_DATA] (NTG - [GEOGRAPHIC_DATA]) Đăk Lăk - [GEOGRAP…" at bounding box center [394, 37] width 770 height 17
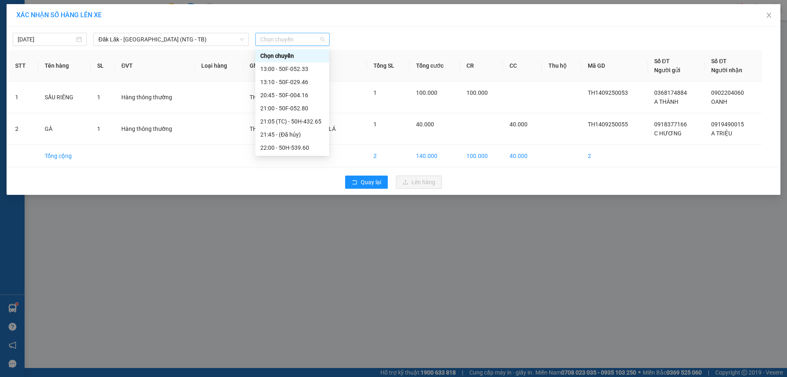
click at [282, 41] on span "Chọn chuyến" at bounding box center [292, 39] width 64 height 12
click at [290, 144] on div "22:00 - 50H-539.60" at bounding box center [292, 147] width 64 height 9
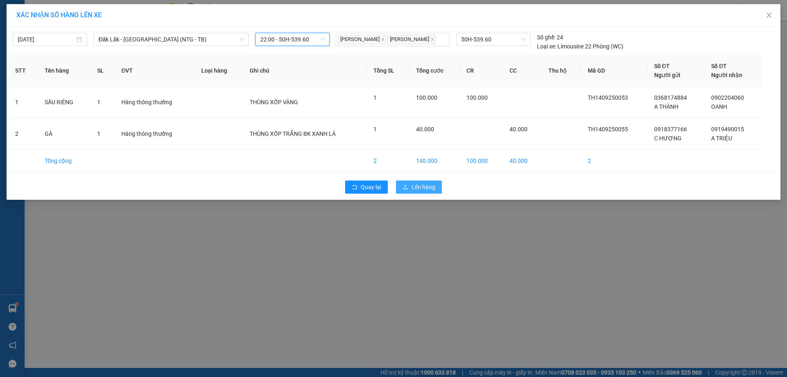
click at [401, 188] on button "Lên hàng" at bounding box center [419, 186] width 46 height 13
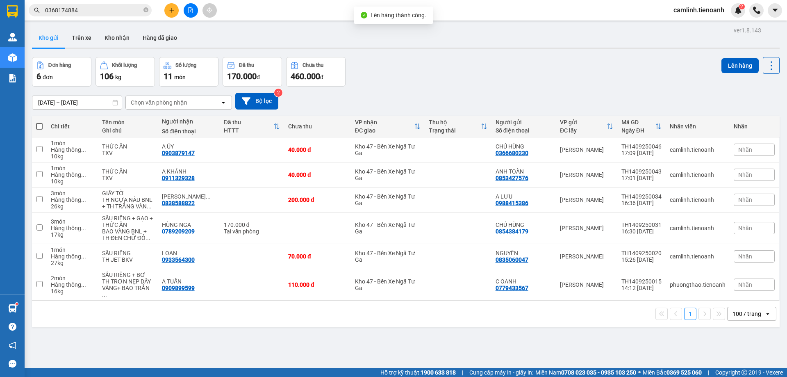
click at [41, 124] on span at bounding box center [39, 126] width 7 height 7
click at [39, 122] on input "checkbox" at bounding box center [39, 122] width 0 height 0
checkbox input "true"
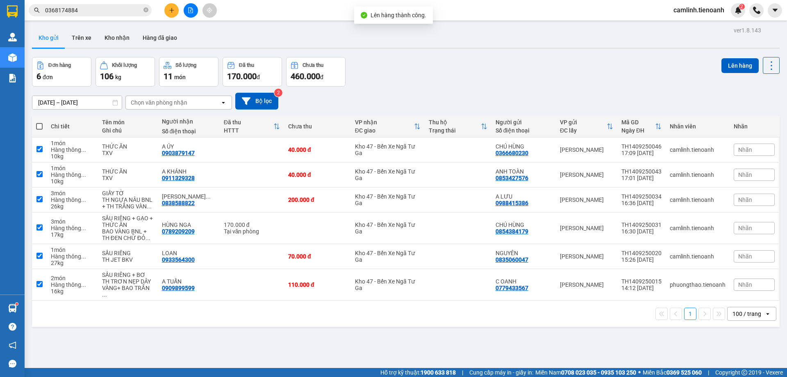
checkbox input "true"
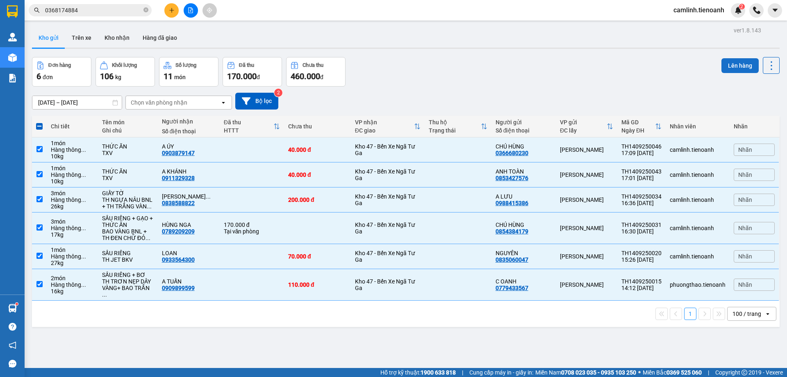
click at [725, 65] on button "Lên hàng" at bounding box center [739, 65] width 37 height 15
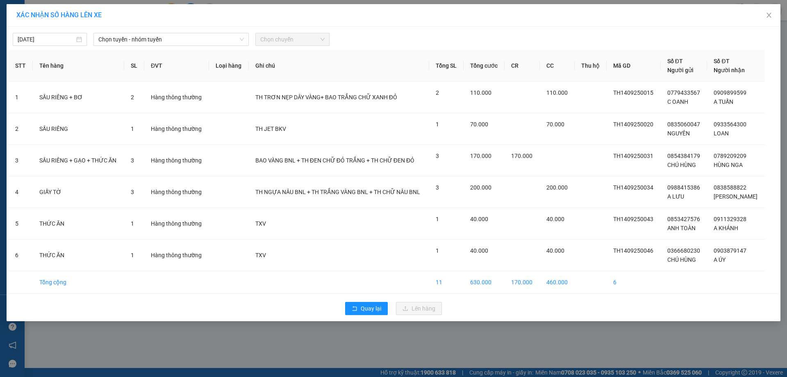
click at [151, 46] on div "[DATE] Chọn tuyến - nhóm tuyến Chọn chuyến STT Tên hàng SL ĐVT Loại hàng Ghi ch…" at bounding box center [394, 174] width 774 height 294
click at [152, 45] on span "Chọn tuyến - nhóm tuyến" at bounding box center [170, 39] width 145 height 12
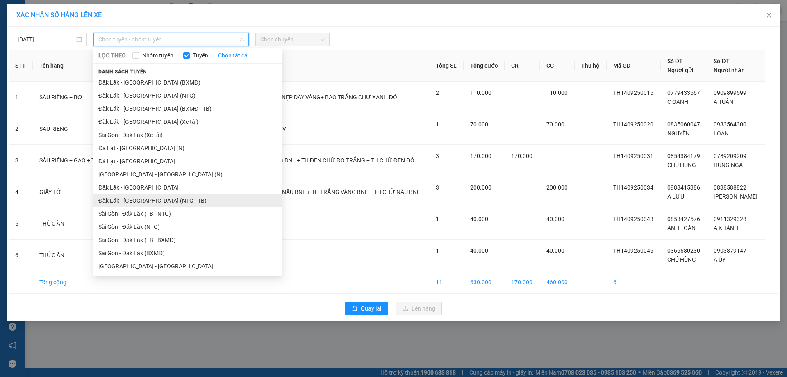
click at [171, 196] on li "Đăk Lăk - [GEOGRAPHIC_DATA] (NTG - TB)" at bounding box center [187, 200] width 189 height 13
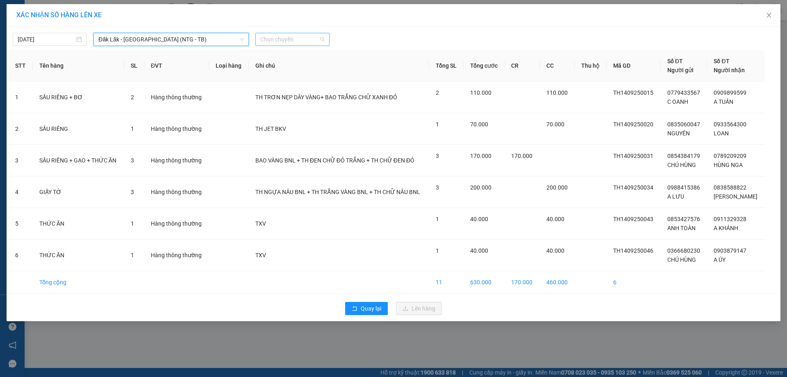
click at [272, 40] on span "Chọn chuyến" at bounding box center [292, 39] width 64 height 12
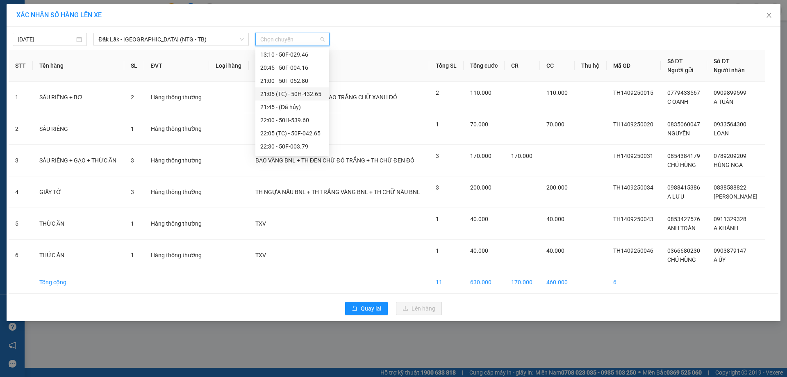
scroll to position [39, 0]
click at [282, 130] on div "22:30 - 50F-003.79" at bounding box center [292, 134] width 64 height 9
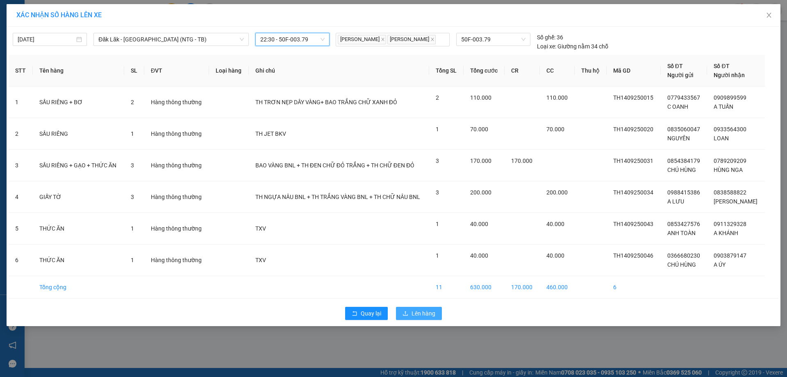
click at [439, 316] on button "Lên hàng" at bounding box center [419, 313] width 46 height 13
